Goal: Task Accomplishment & Management: Manage account settings

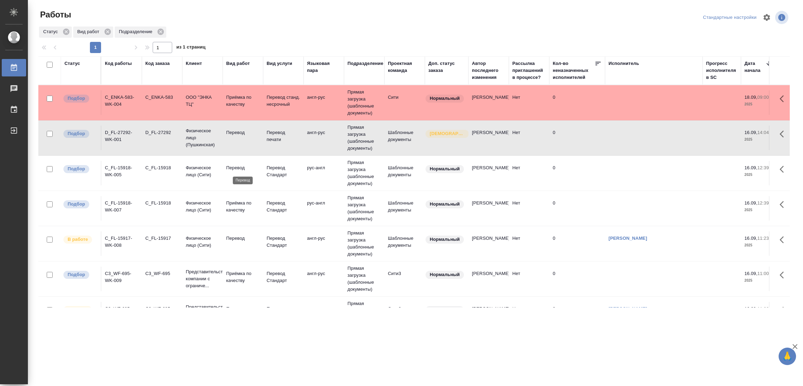
click at [233, 166] on p "Перевод" at bounding box center [242, 167] width 33 height 7
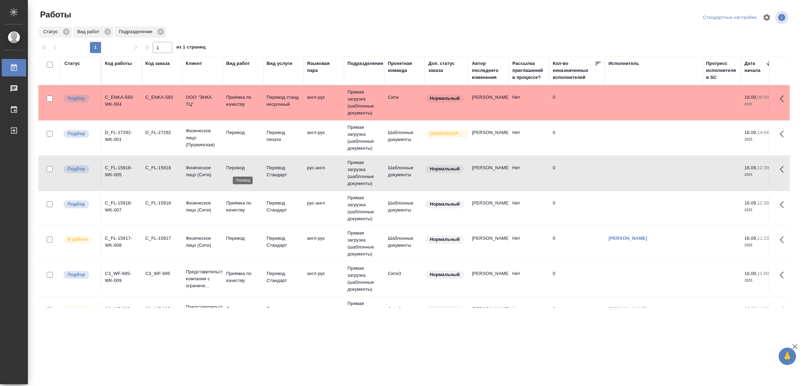
click at [233, 166] on p "Перевод" at bounding box center [242, 167] width 33 height 7
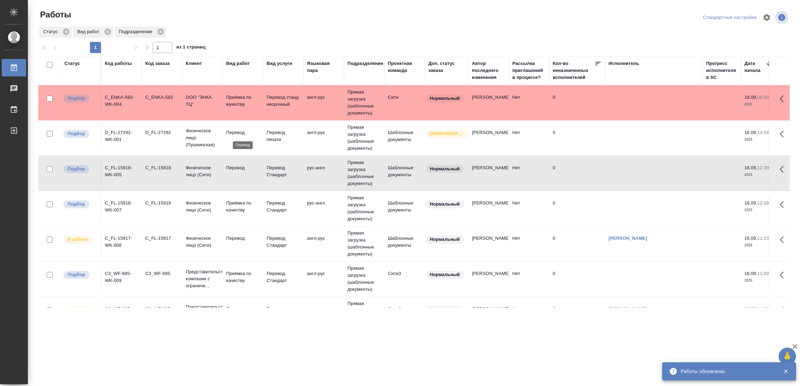
click at [240, 128] on td "Перевод" at bounding box center [243, 138] width 40 height 24
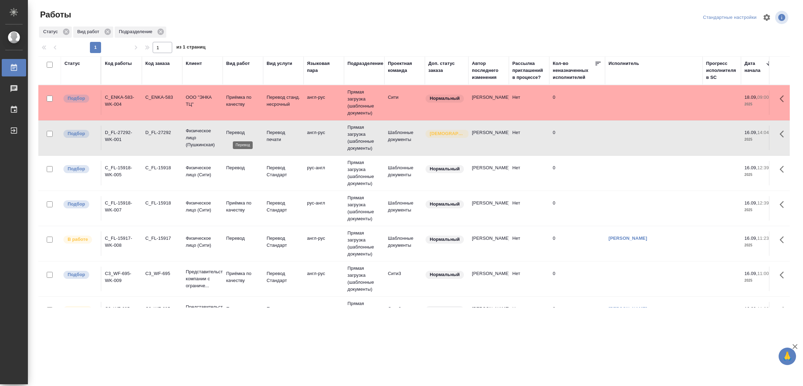
click at [239, 134] on p "Перевод" at bounding box center [242, 132] width 33 height 7
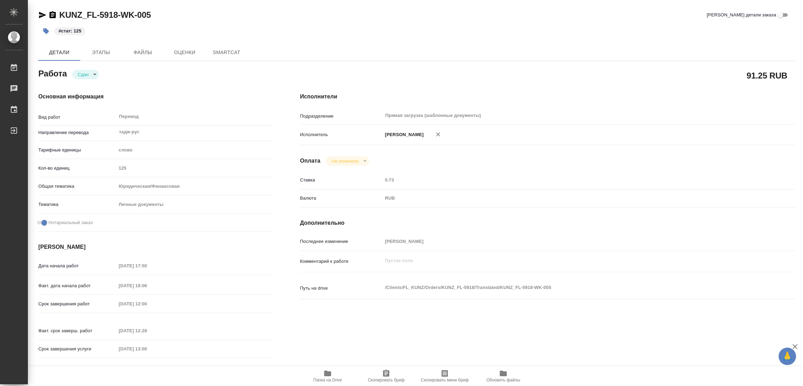
type textarea "x"
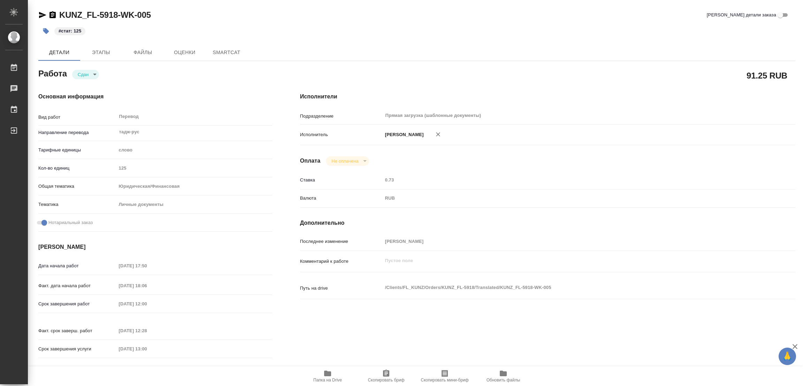
type textarea "x"
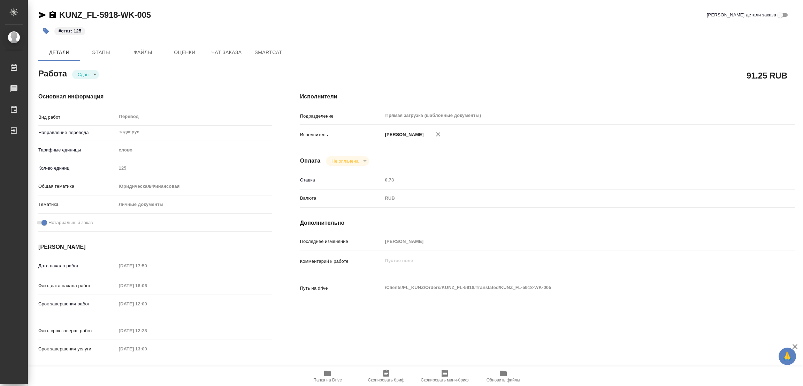
type textarea "x"
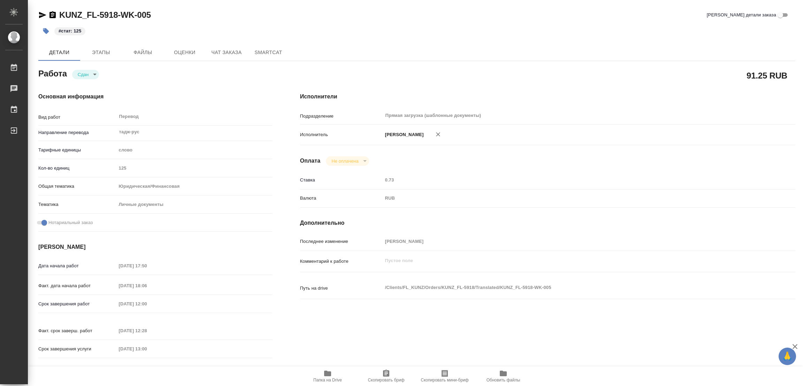
type textarea "x"
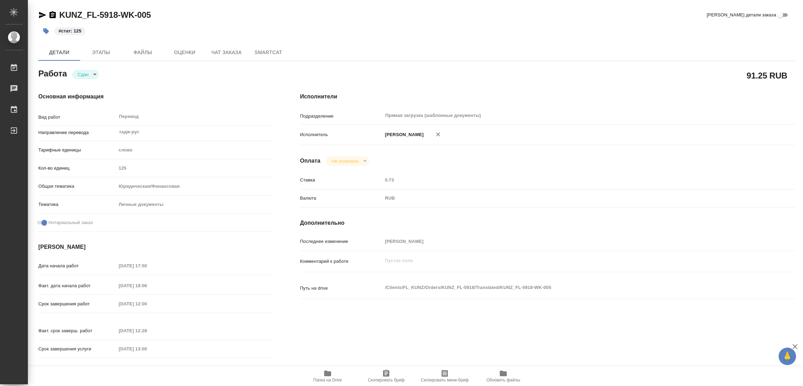
type textarea "x"
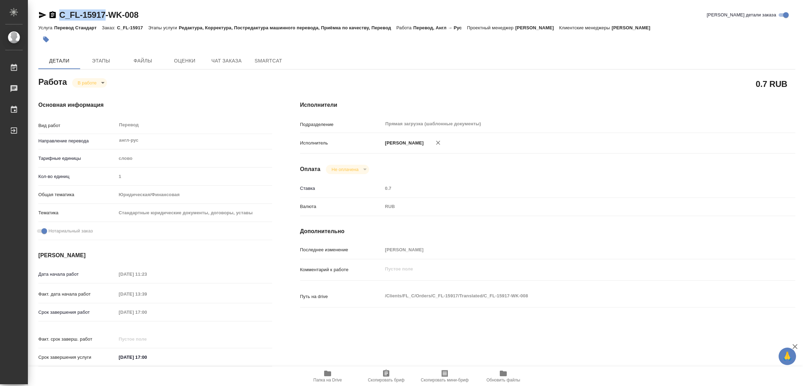
drag, startPoint x: 57, startPoint y: 7, endPoint x: 104, endPoint y: 13, distance: 47.0
click at [104, 13] on div "C_FL-15917-WK-008 Кратко детали заказа Услуга Перевод Стандарт Заказ: C_FL-1591…" at bounding box center [417, 296] width 765 height 593
copy link "C_FL-15917"
click at [392, 371] on span "Скопировать бриф" at bounding box center [386, 375] width 50 height 13
copy link "C_FL-15917"
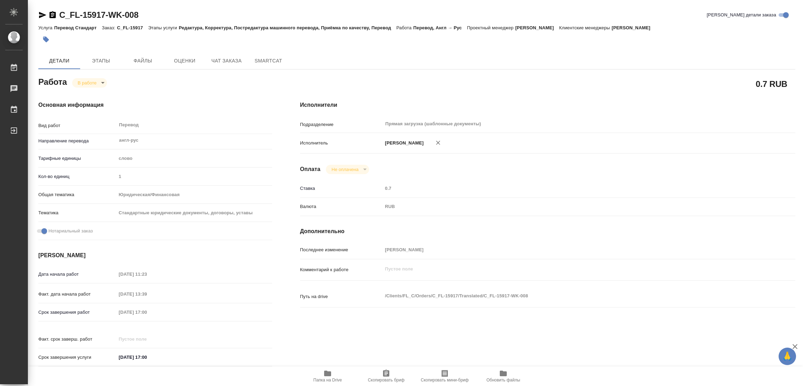
click at [580, 167] on div "Оплата Не оплачена notPayed" at bounding box center [547, 169] width 495 height 9
drag, startPoint x: 59, startPoint y: 8, endPoint x: 104, endPoint y: 16, distance: 45.6
click at [104, 16] on div "C_FL-15917-WK-008 Кратко детали заказа Услуга Перевод Стандарт Заказ: C_FL-1591…" at bounding box center [417, 296] width 765 height 593
copy link "C_FL-15917"
click at [113, 312] on div "Срок завершения работ 16.09.2025 17:00" at bounding box center [155, 312] width 234 height 12
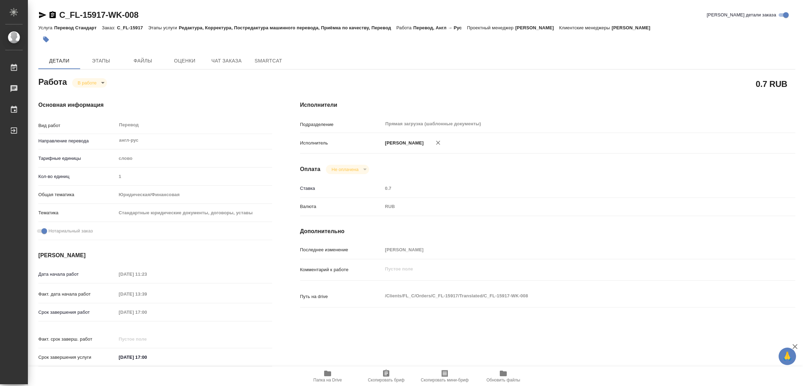
click at [110, 317] on div "Срок завершения работ 16.09.2025 17:00" at bounding box center [155, 312] width 234 height 12
click at [225, 8] on div "C_FL-15917-WK-008 Кратко детали заказа Услуга Перевод Стандарт Заказ: C_FL-1591…" at bounding box center [417, 296] width 765 height 593
click at [721, 118] on div "Прямая загрузка (шаблонные документы) ​" at bounding box center [569, 124] width 372 height 13
click at [622, 90] on div "Исполнители Подразделение Прямая загрузка (шаблонные документы) ​ Исполнитель П…" at bounding box center [547, 236] width 523 height 298
click at [255, 5] on div "C_FL-15917-WK-008 Кратко детали заказа Услуга Перевод Стандарт Заказ: C_FL-1591…" at bounding box center [417, 296] width 765 height 593
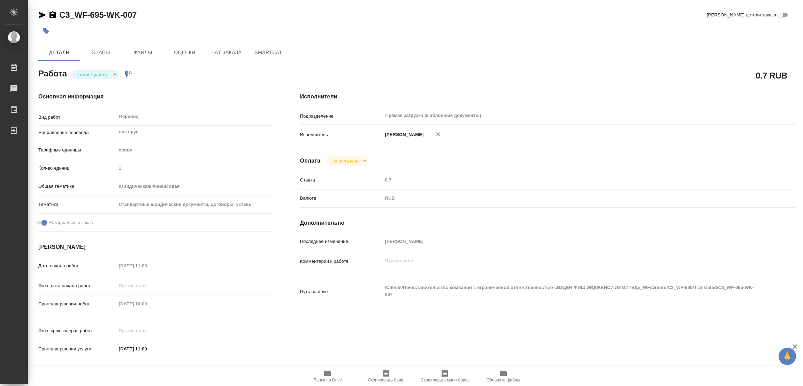
scroll to position [157, 0]
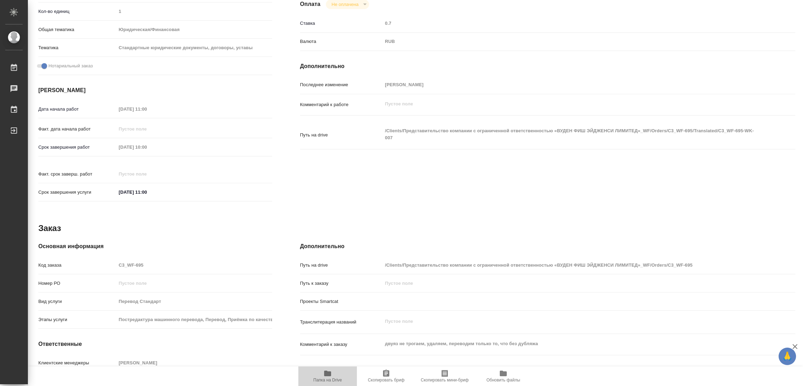
click at [327, 375] on icon "button" at bounding box center [327, 373] width 7 height 6
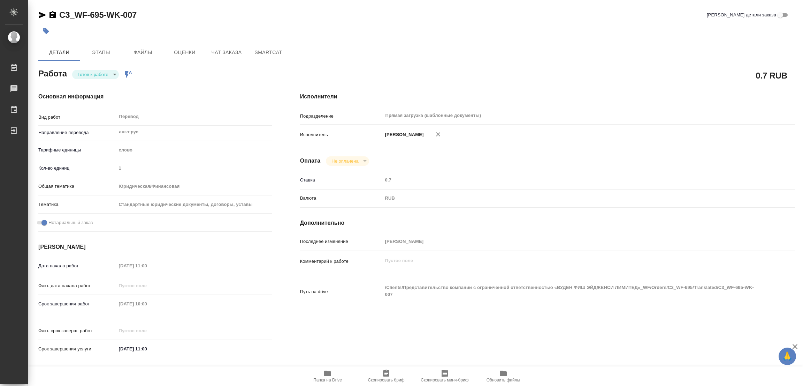
click at [222, 1] on div "C3_WF-695-WK-007 Кратко детали заказа Детали Этапы Файлы Оценки Чат заказа Smar…" at bounding box center [417, 292] width 765 height 585
drag, startPoint x: 60, startPoint y: 5, endPoint x: 102, endPoint y: 11, distance: 41.9
click at [102, 11] on div "C3_WF-695-WK-007 Кратко детали заказа Детали Этапы Файлы Оценки Чат заказа Smar…" at bounding box center [417, 292] width 765 height 585
copy link "C3_WF-695"
click at [386, 373] on icon "button" at bounding box center [386, 373] width 8 height 8
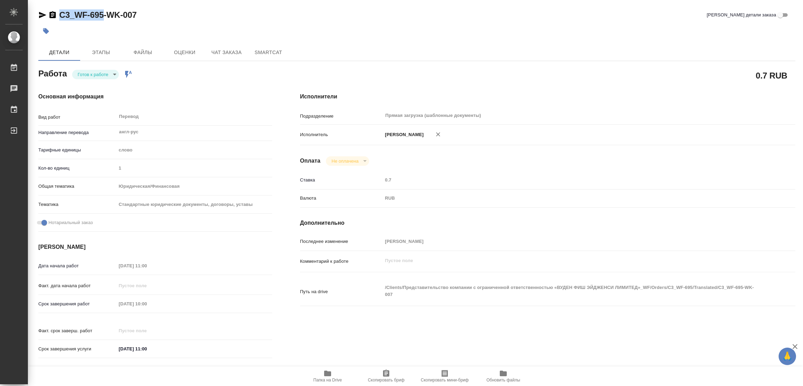
copy link "C3_WF-695"
drag, startPoint x: 186, startPoint y: 302, endPoint x: 104, endPoint y: 303, distance: 82.0
click at [104, 303] on div "Срок завершения работ 18.09.2025 10:00" at bounding box center [155, 303] width 234 height 12
click at [86, 75] on body "🙏 .cls-1 fill:#fff; AWATERA Popova Galina Работы 0 Чаты График Выйти C3_WF-695-…" at bounding box center [401, 193] width 803 height 386
click at [81, 73] on button "В работе" at bounding box center [89, 74] width 23 height 8
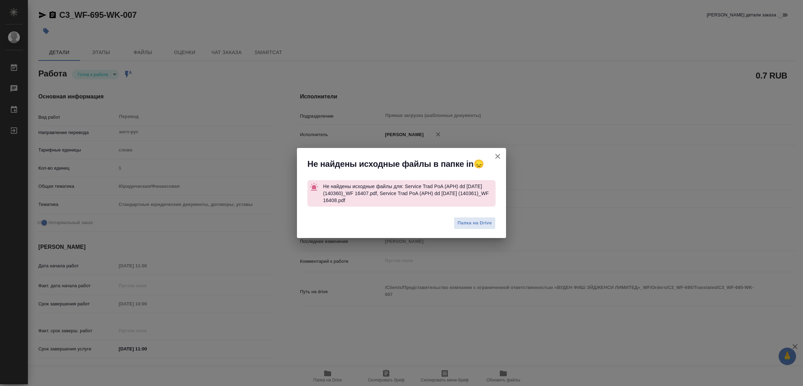
type textarea "x"
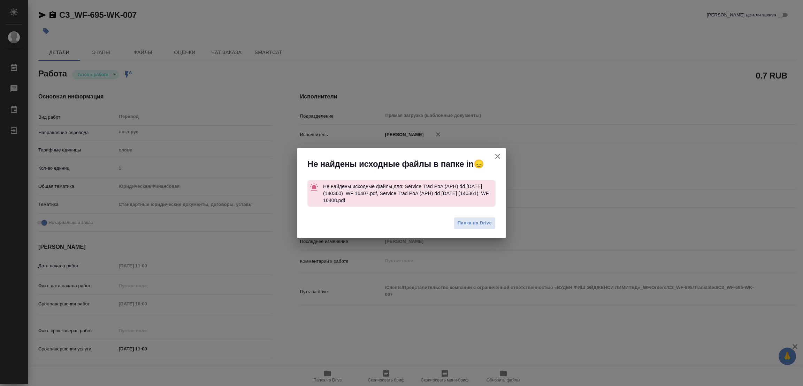
type textarea "x"
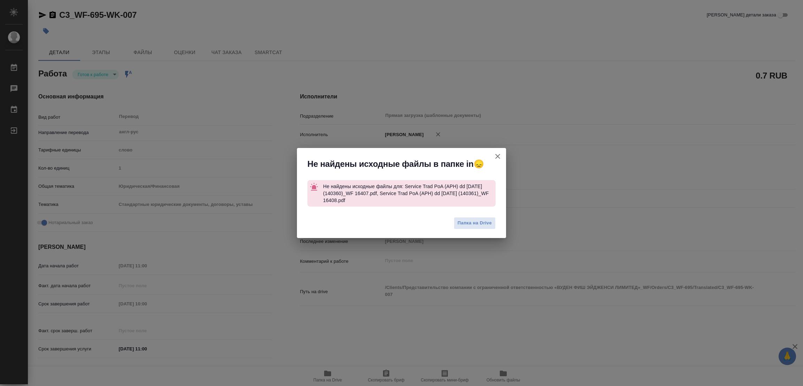
type textarea "x"
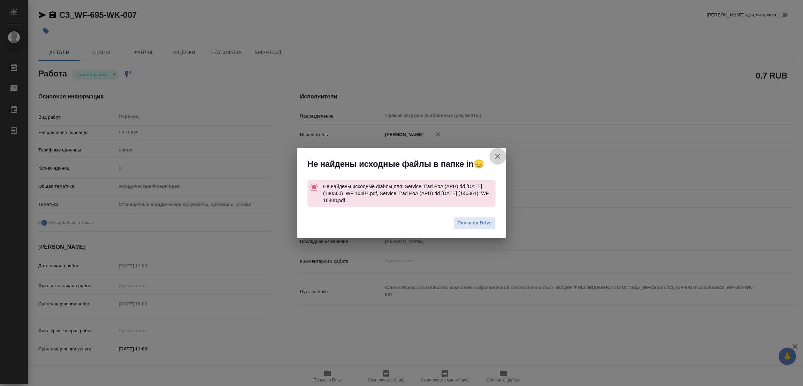
click at [495, 152] on icon "button" at bounding box center [498, 156] width 8 height 8
type textarea "x"
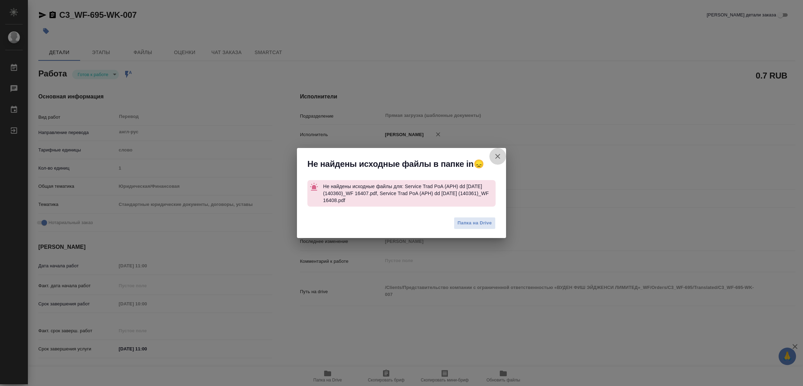
type textarea "x"
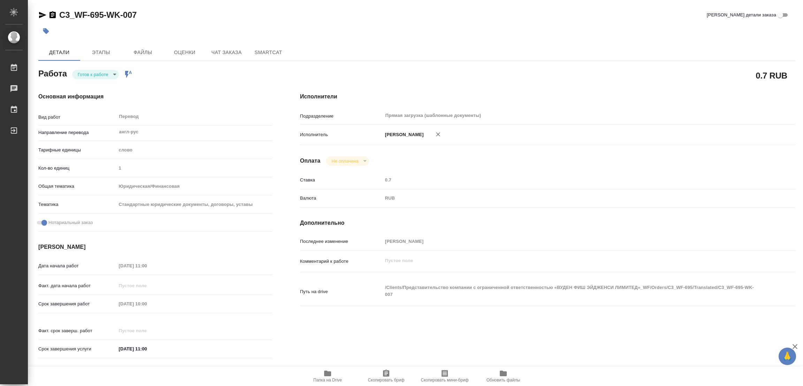
type textarea "x"
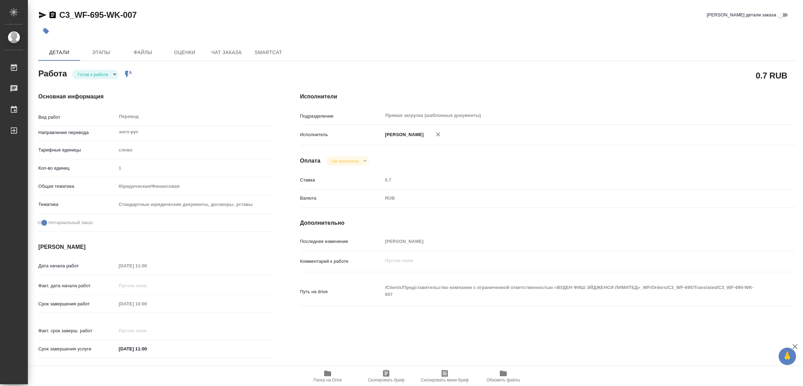
click at [89, 74] on body "🙏 .cls-1 fill:#fff; AWATERA Popova Galina Работы 0 Чаты График Выйти C3_WF-695-…" at bounding box center [401, 193] width 803 height 386
click at [89, 74] on button "В работе" at bounding box center [89, 74] width 23 height 8
type textarea "x"
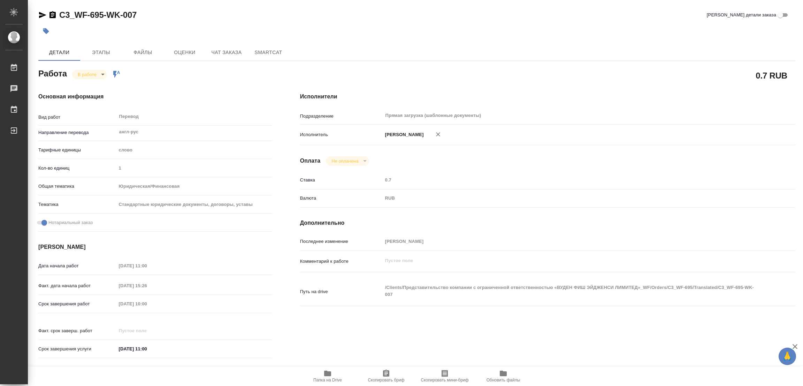
type textarea "x"
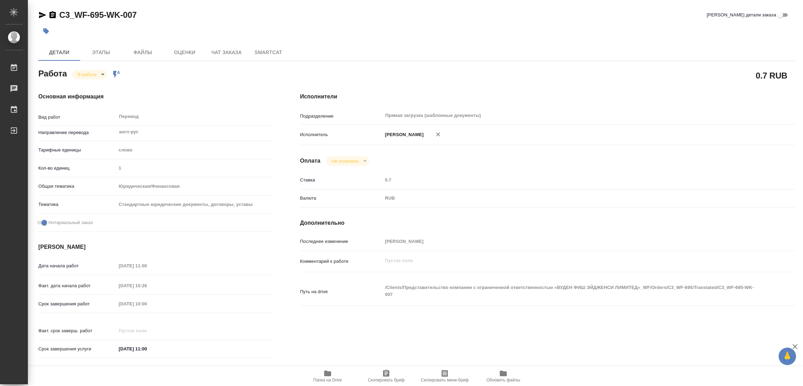
type textarea "x"
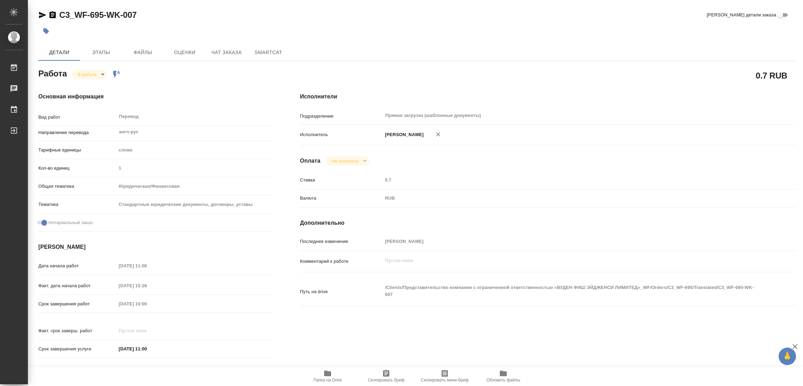
type textarea "x"
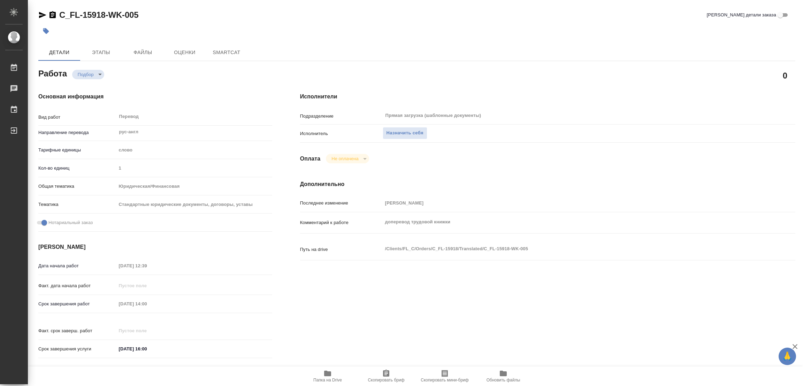
type textarea "x"
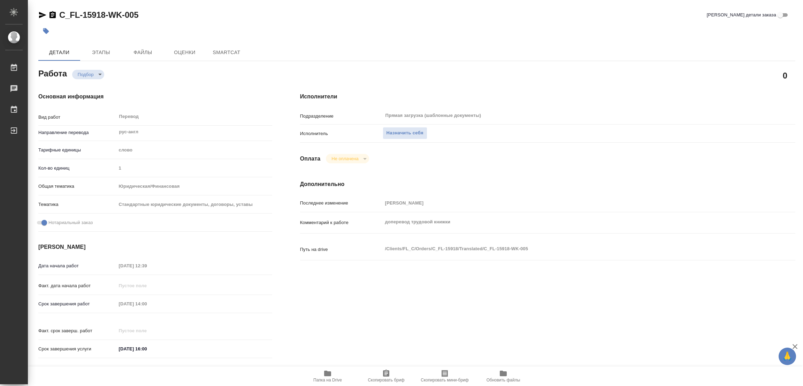
type textarea "x"
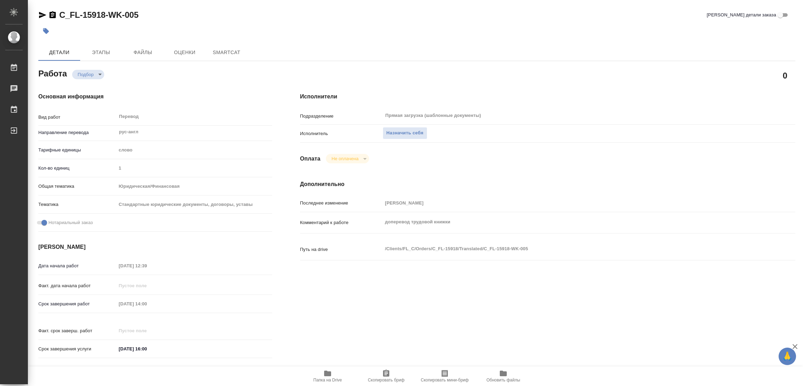
type textarea "x"
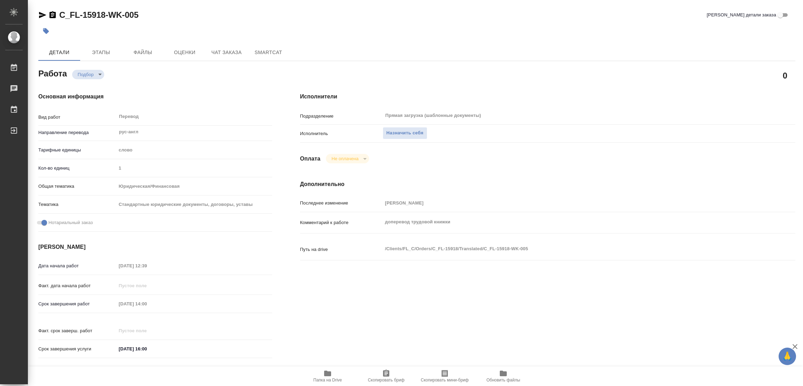
type textarea "x"
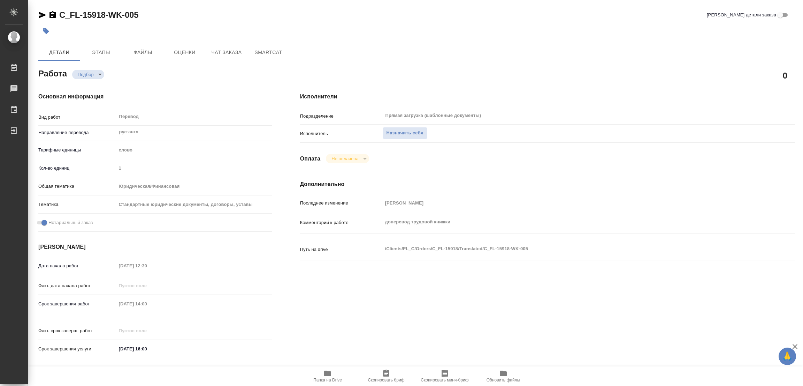
type textarea "x"
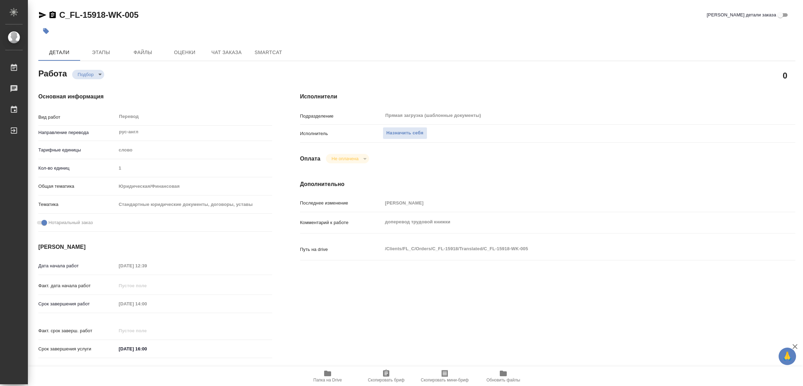
type textarea "x"
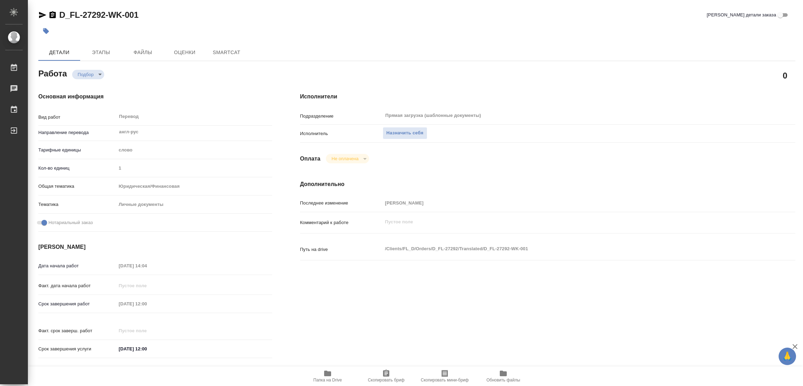
type textarea "x"
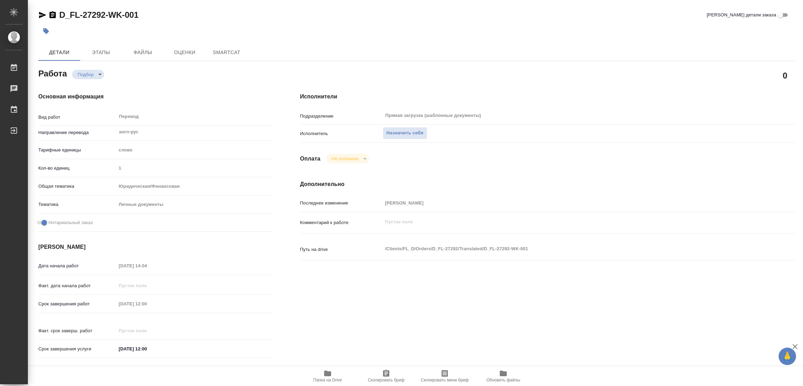
type textarea "x"
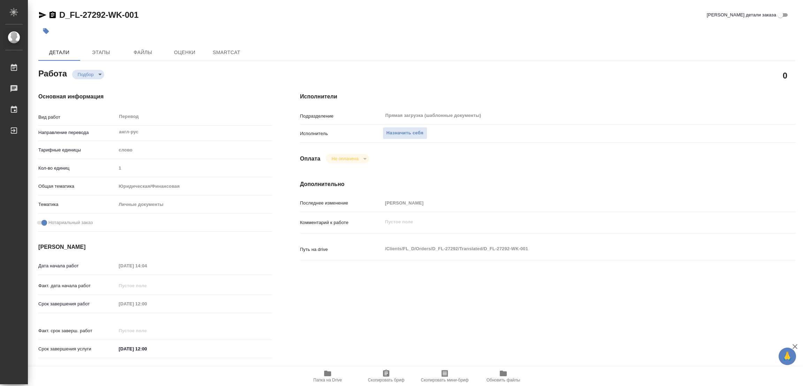
type textarea "x"
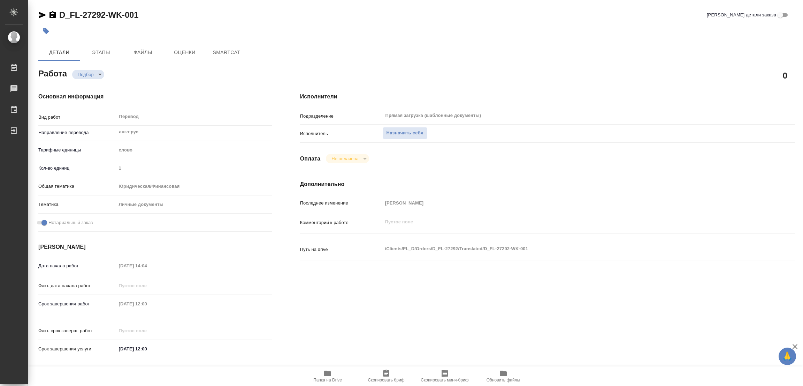
type textarea "x"
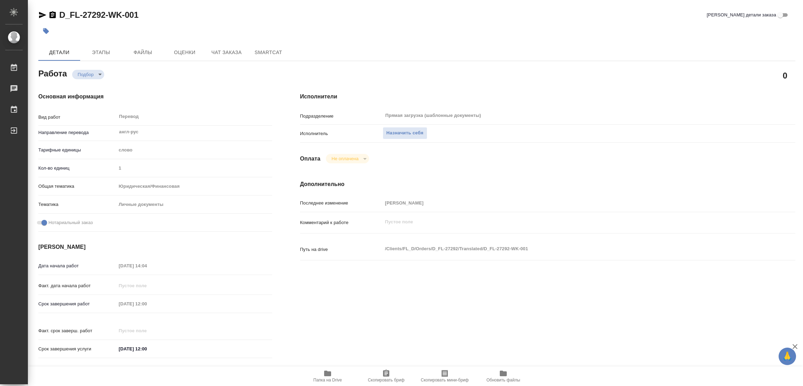
scroll to position [157, 0]
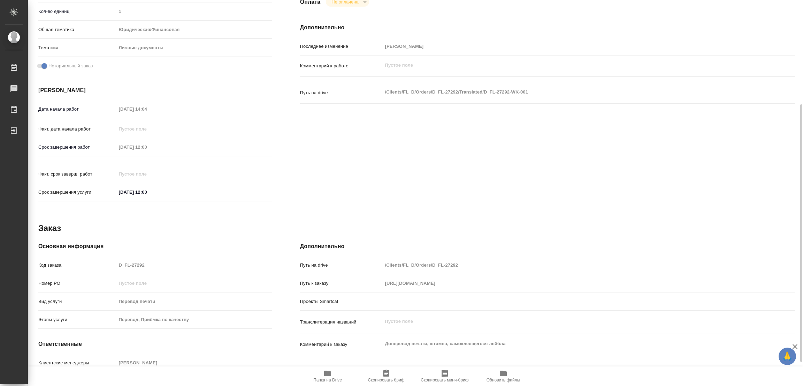
type textarea "x"
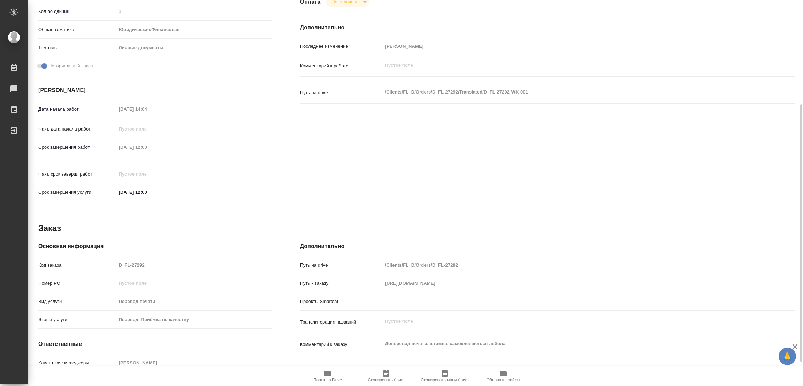
type textarea "x"
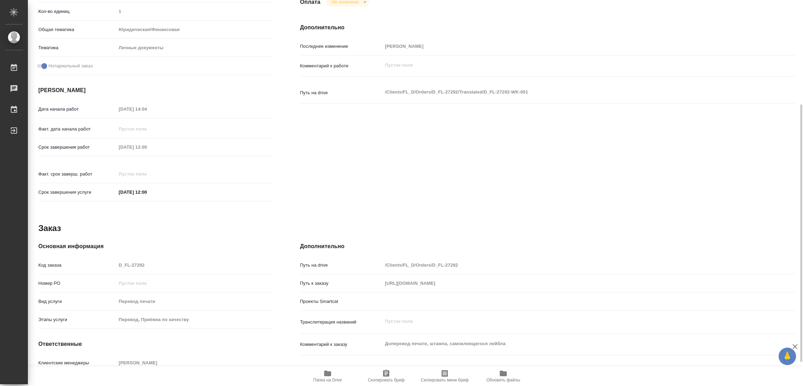
click at [330, 380] on span "Папка на Drive" at bounding box center [327, 379] width 29 height 5
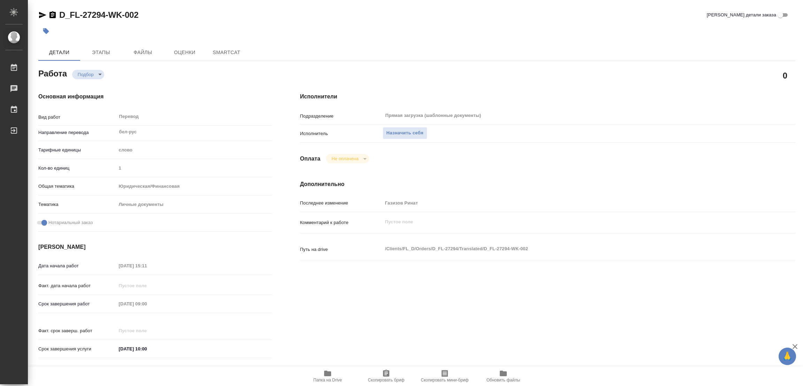
type textarea "x"
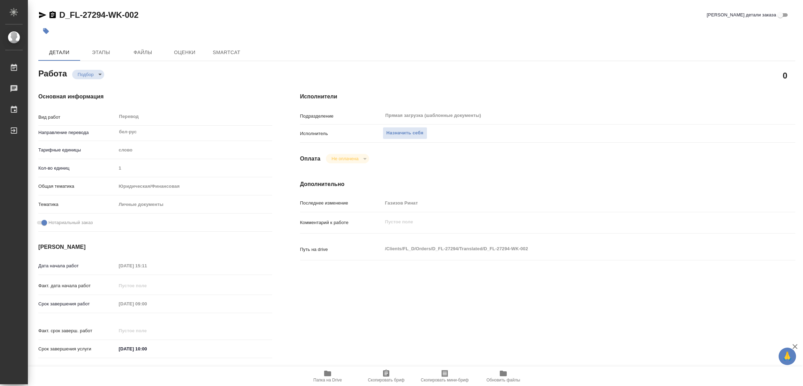
type textarea "x"
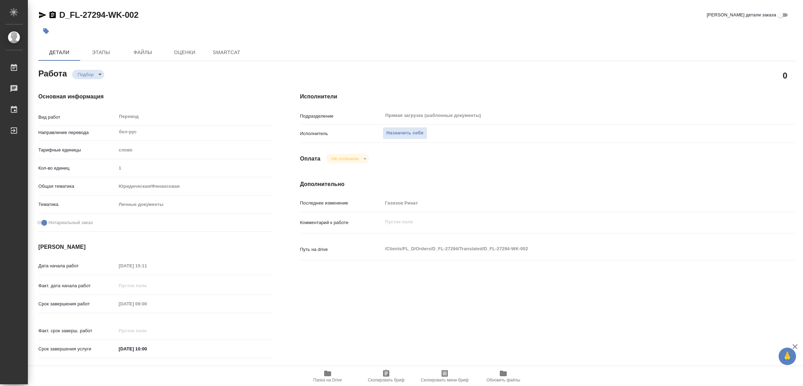
type textarea "x"
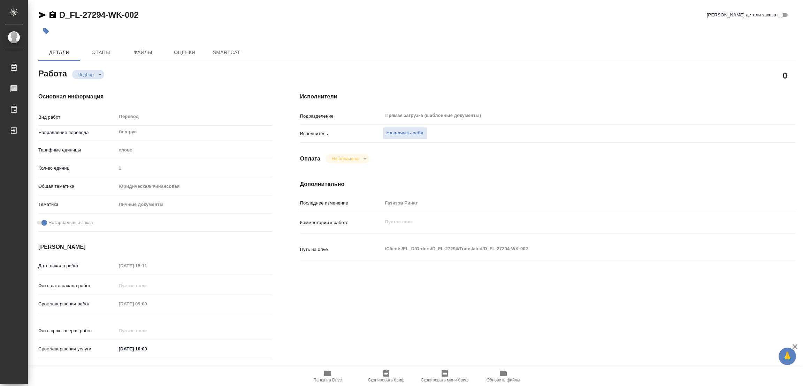
type textarea "x"
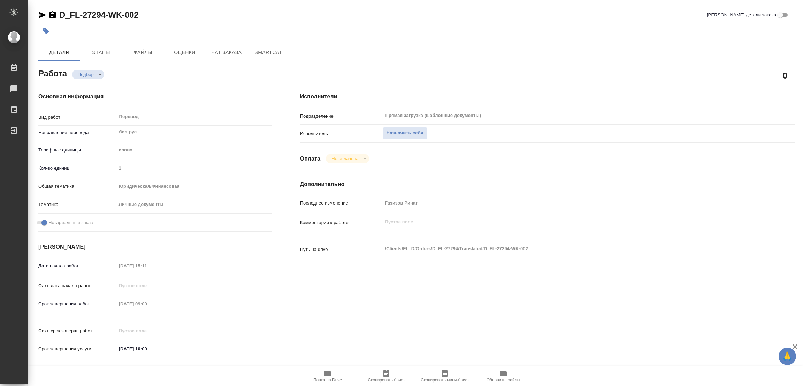
type textarea "x"
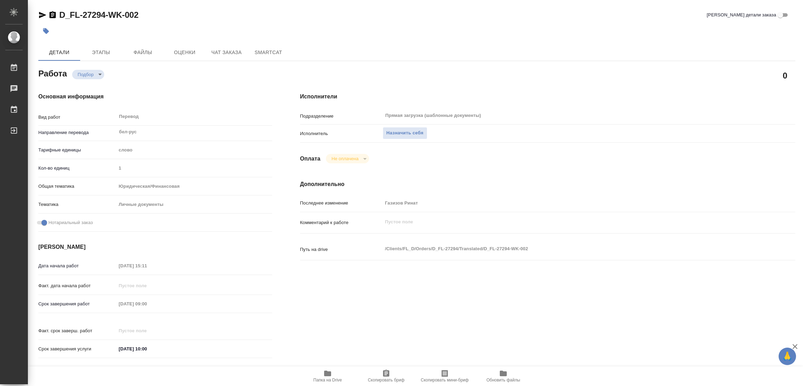
type textarea "x"
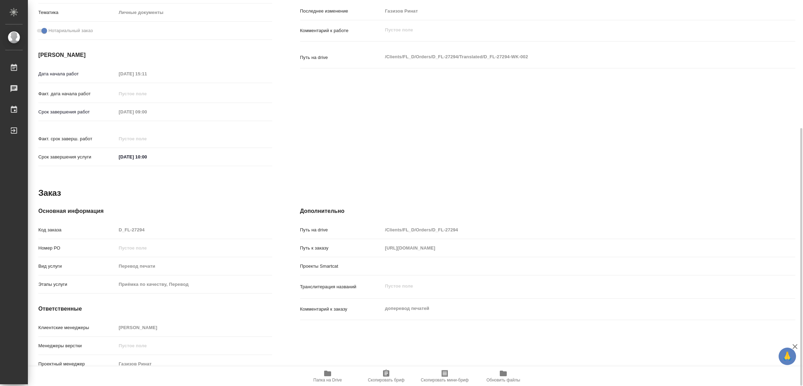
scroll to position [35, 0]
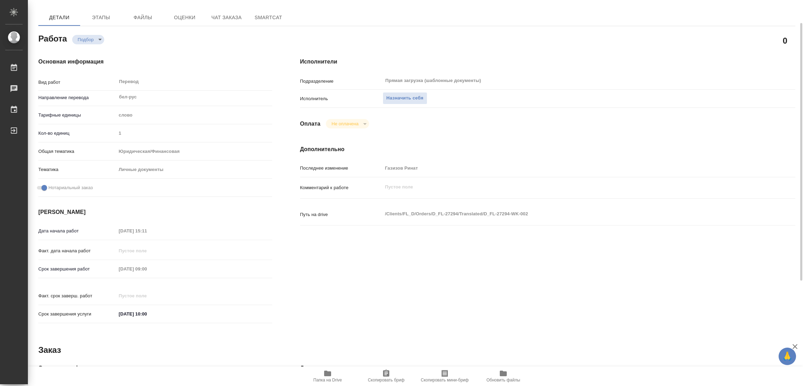
click at [326, 374] on icon "button" at bounding box center [327, 373] width 7 height 6
click at [399, 97] on span "Назначить себя" at bounding box center [405, 98] width 37 height 8
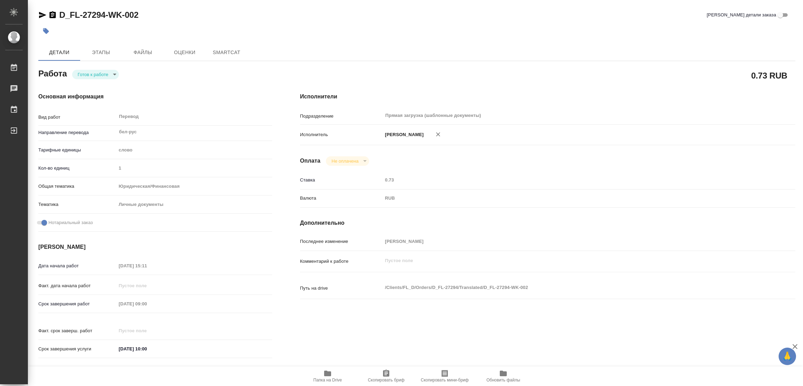
type textarea "x"
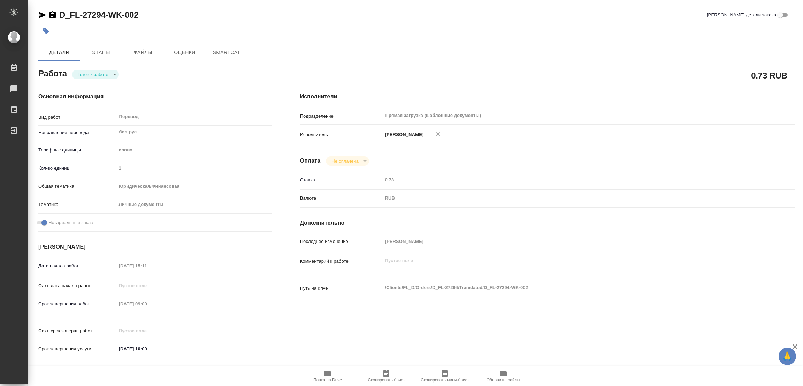
type textarea "x"
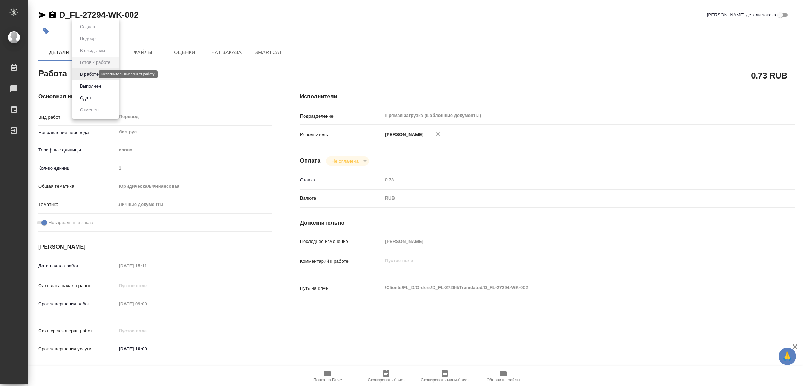
click at [87, 73] on body "🙏 .cls-1 fill:#fff; AWATERA [PERSON_NAME] Работы Чаты График Выйти D_FL-27294-W…" at bounding box center [401, 193] width 803 height 386
type textarea "x"
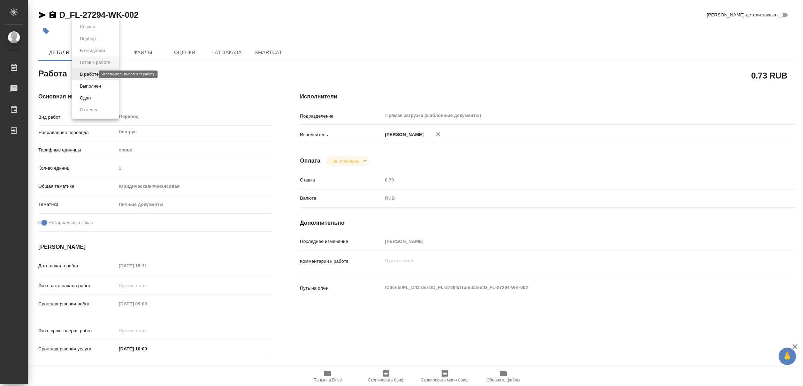
type textarea "x"
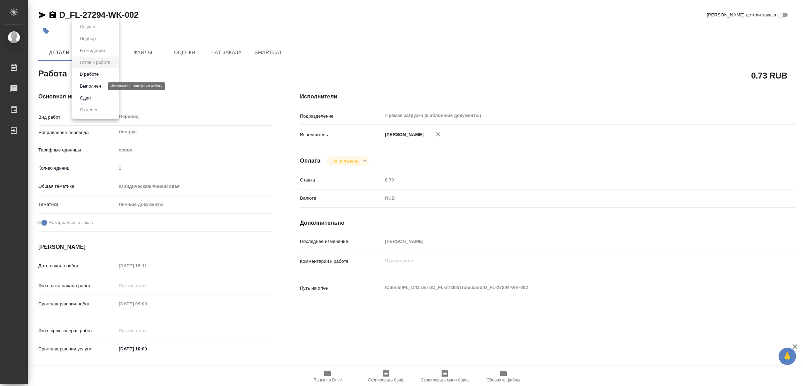
type textarea "x"
click at [91, 73] on button "В работе" at bounding box center [89, 74] width 23 height 8
type textarea "x"
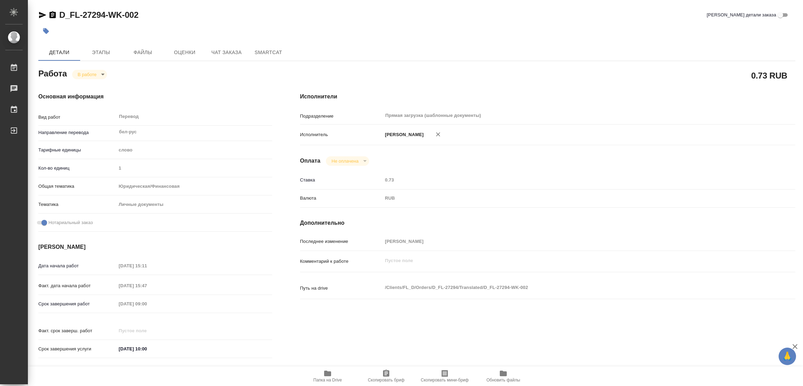
type textarea "x"
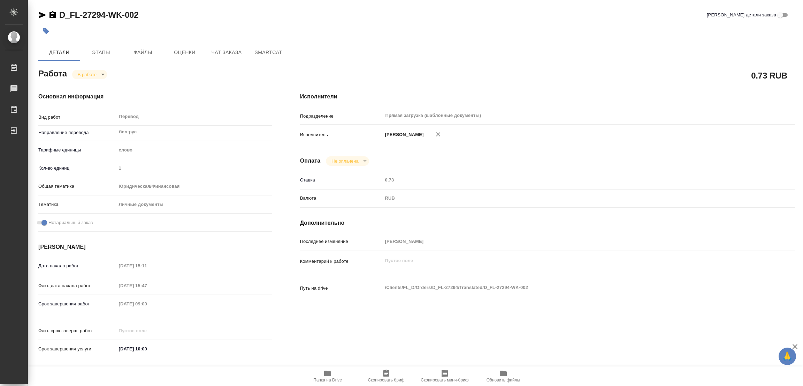
type textarea "x"
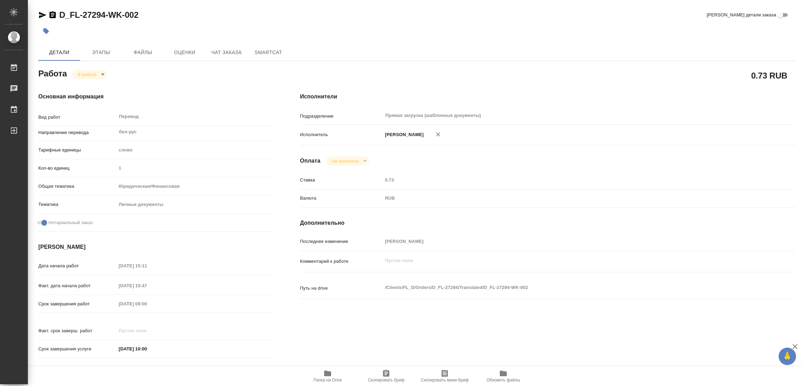
type textarea "x"
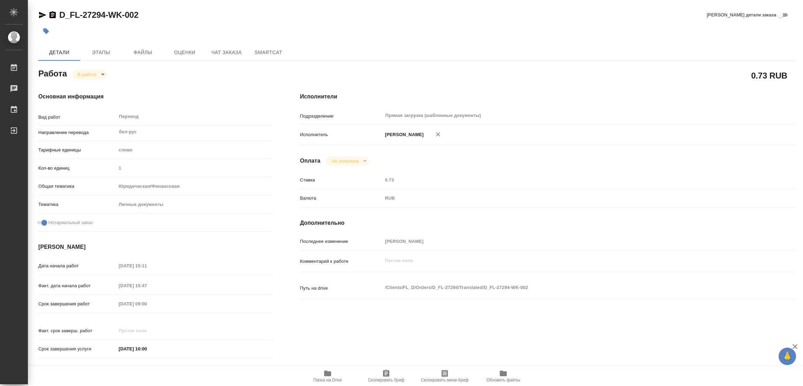
type textarea "x"
